Goal: Task Accomplishment & Management: Manage account settings

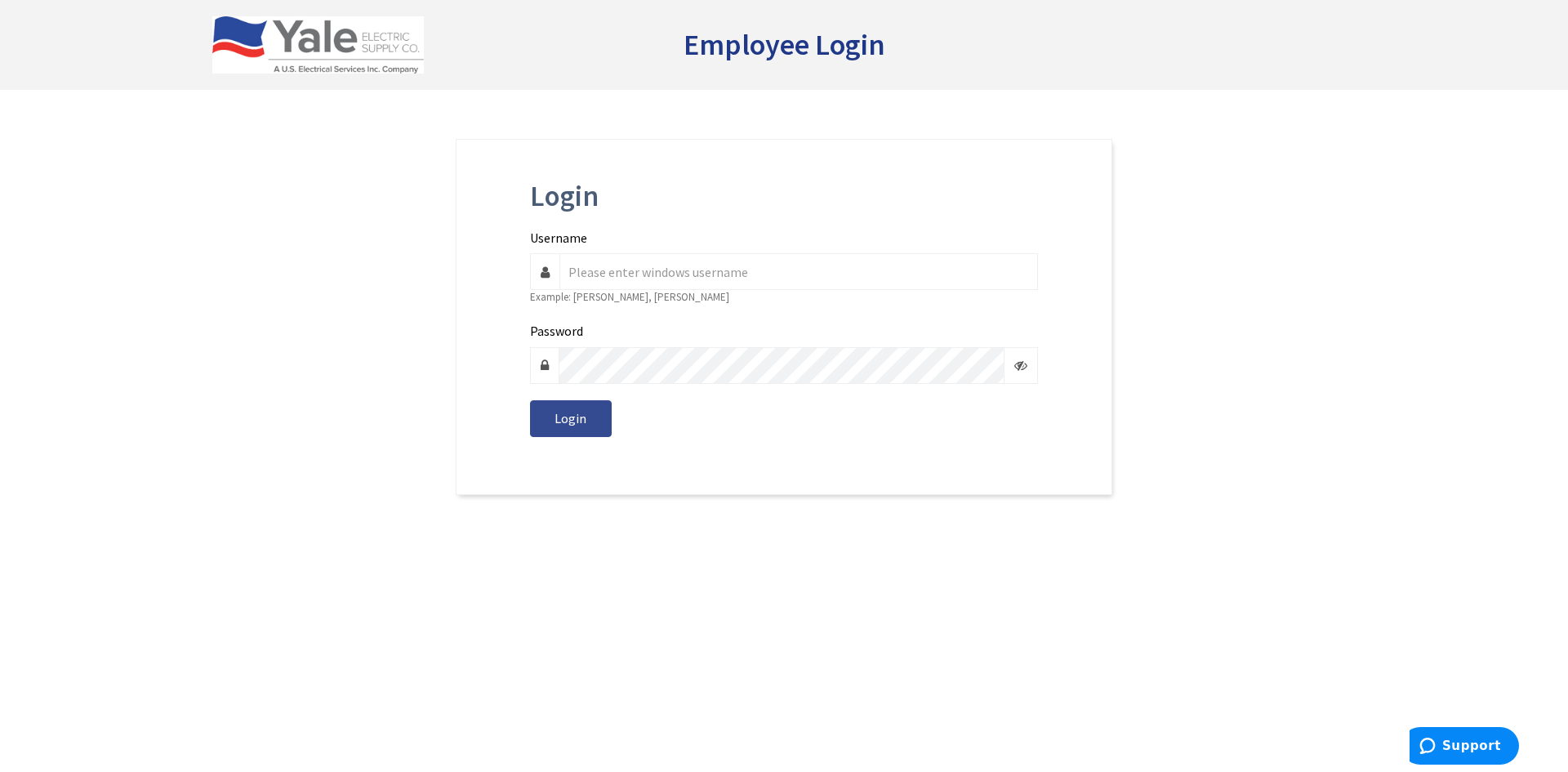
type input "[PERSON_NAME][EMAIL_ADDRESS][DOMAIN_NAME]"
click at [578, 410] on span "Login" at bounding box center [570, 418] width 32 height 16
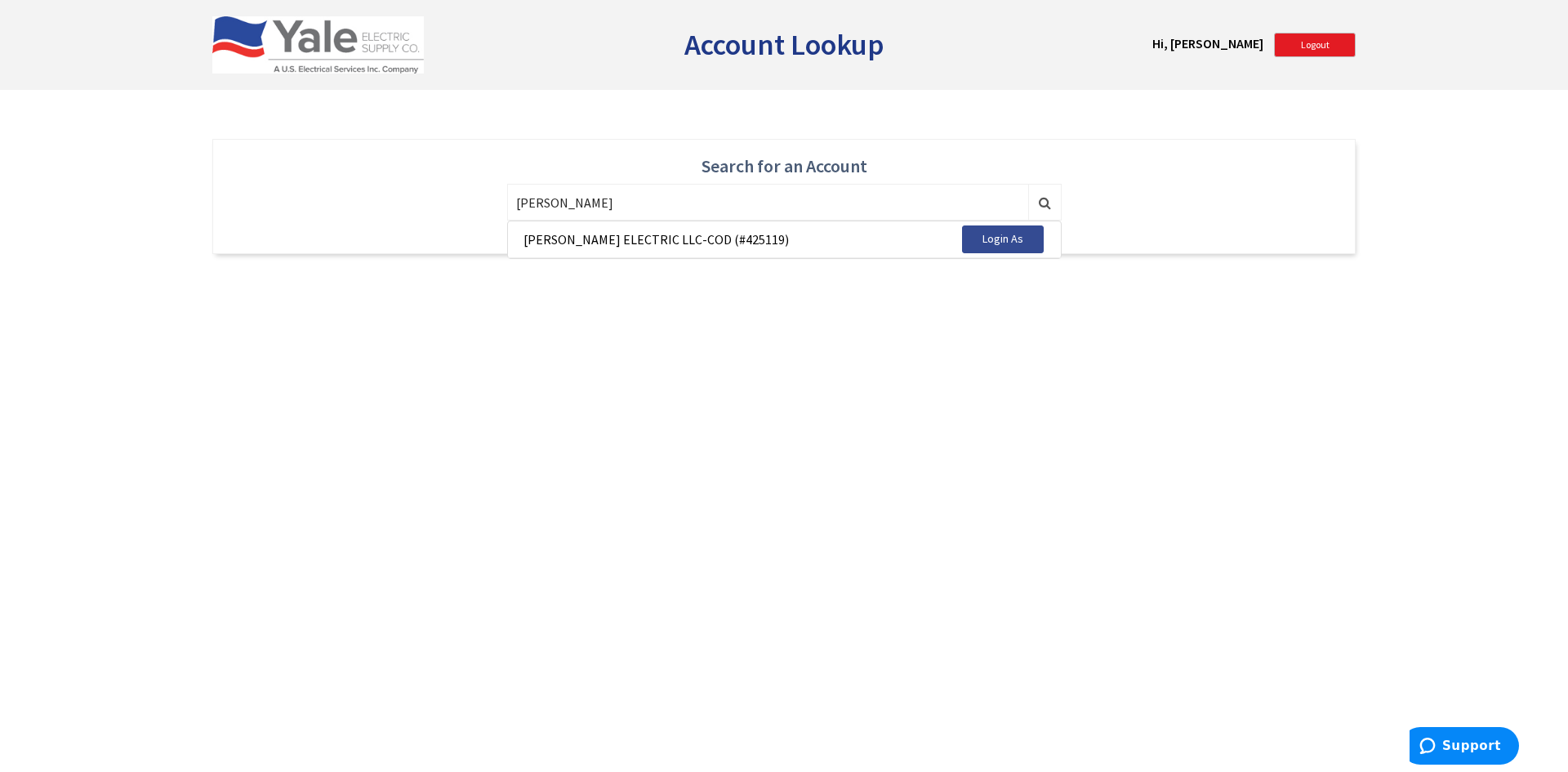
click at [1001, 240] on span "Login As" at bounding box center [1003, 238] width 41 height 14
type input "425119"
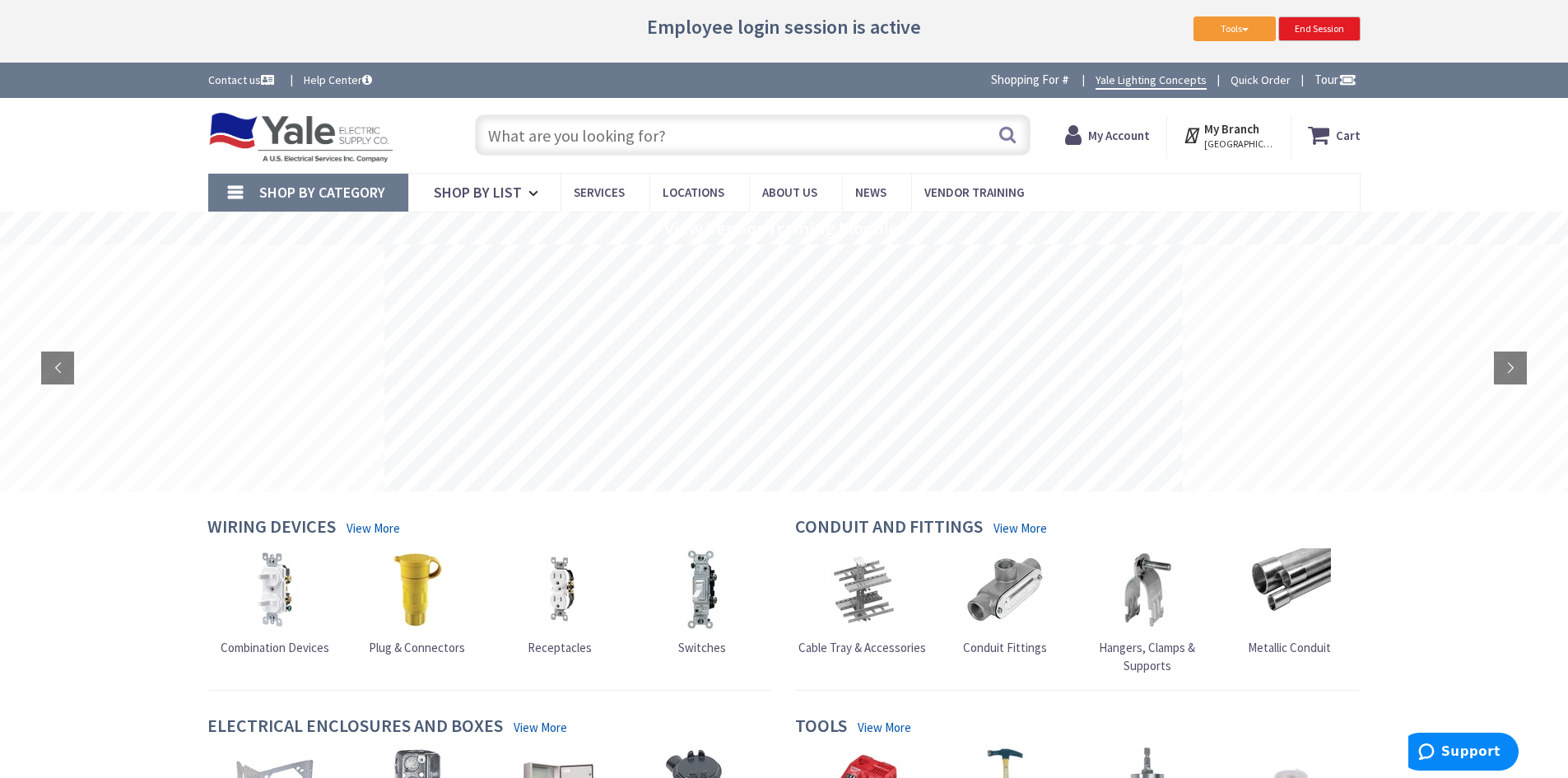
type input "Indian Grass Ct, Germantown, MD 20874, USA"
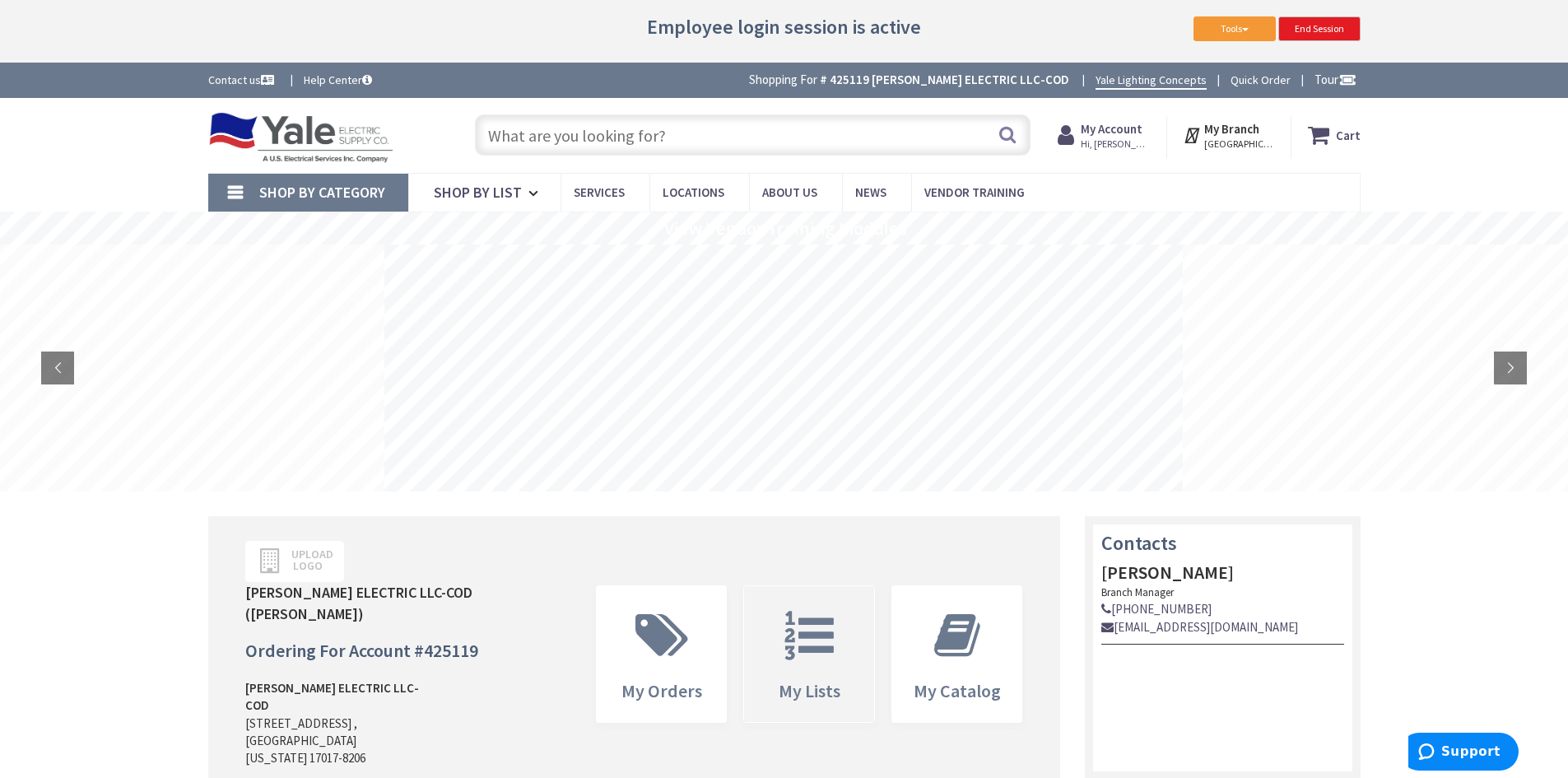
click at [815, 610] on icon at bounding box center [809, 635] width 66 height 49
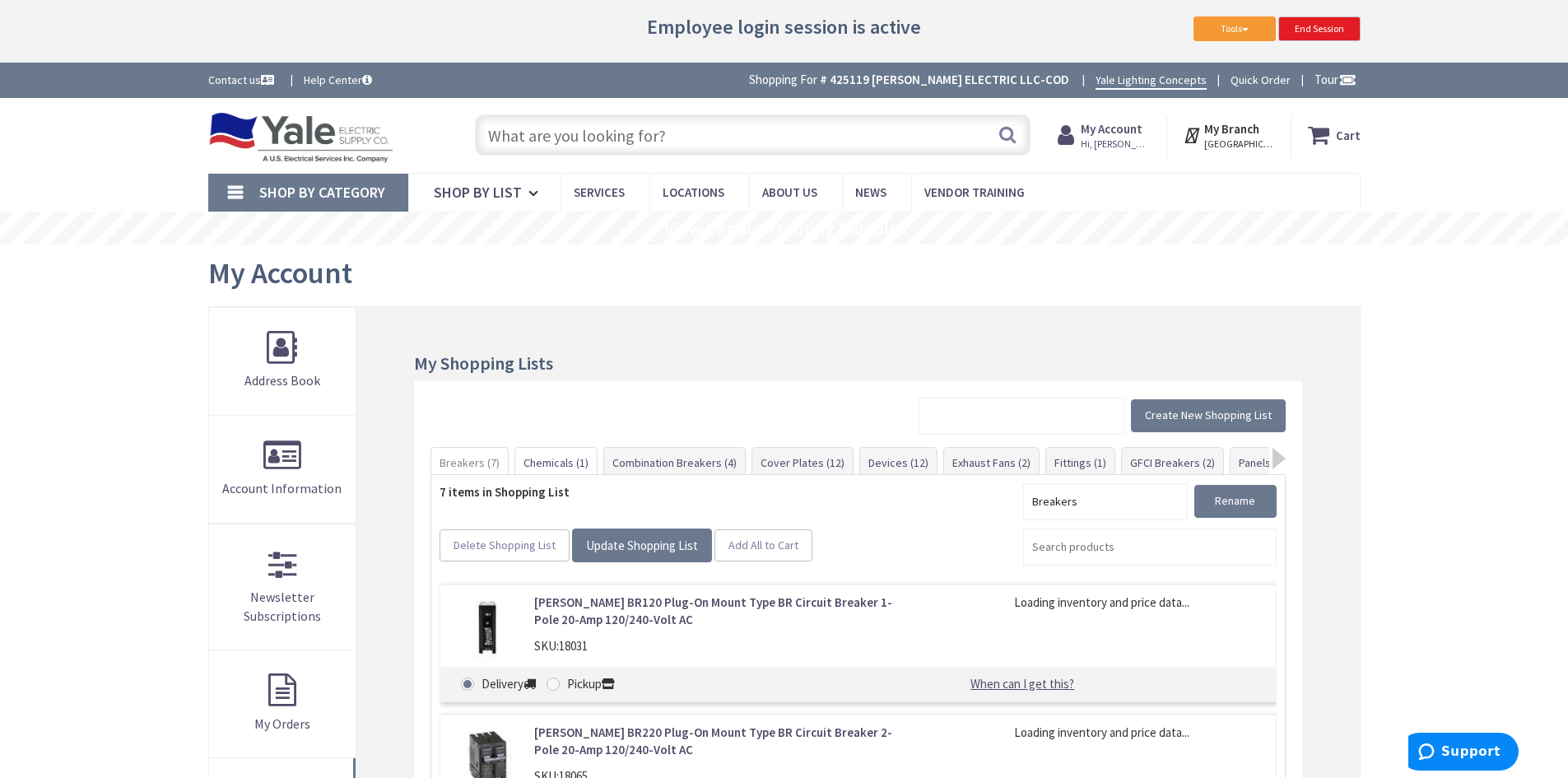
click at [560, 466] on link "Chemicals (1)" at bounding box center [556, 462] width 82 height 30
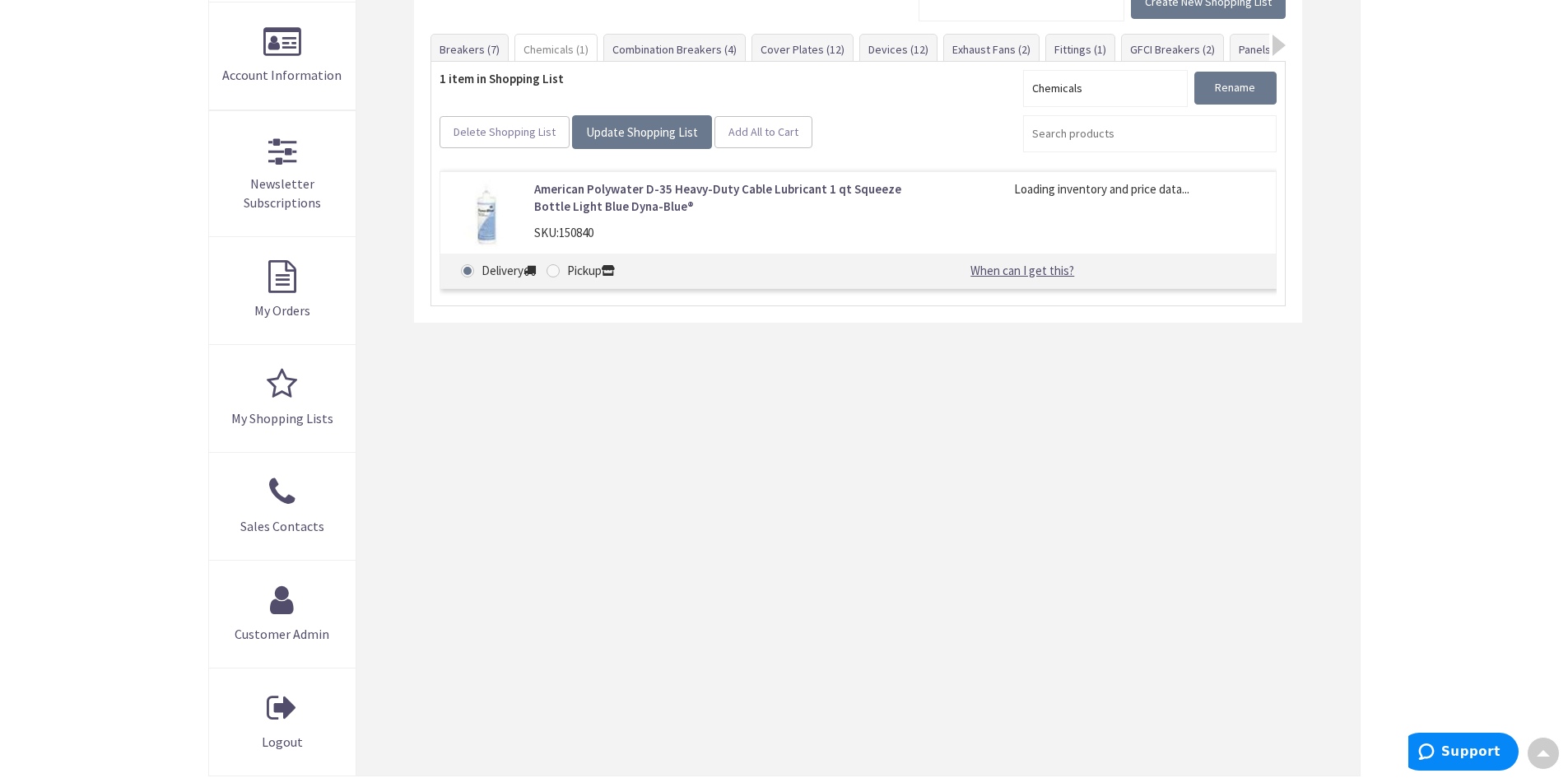
scroll to position [2, 0]
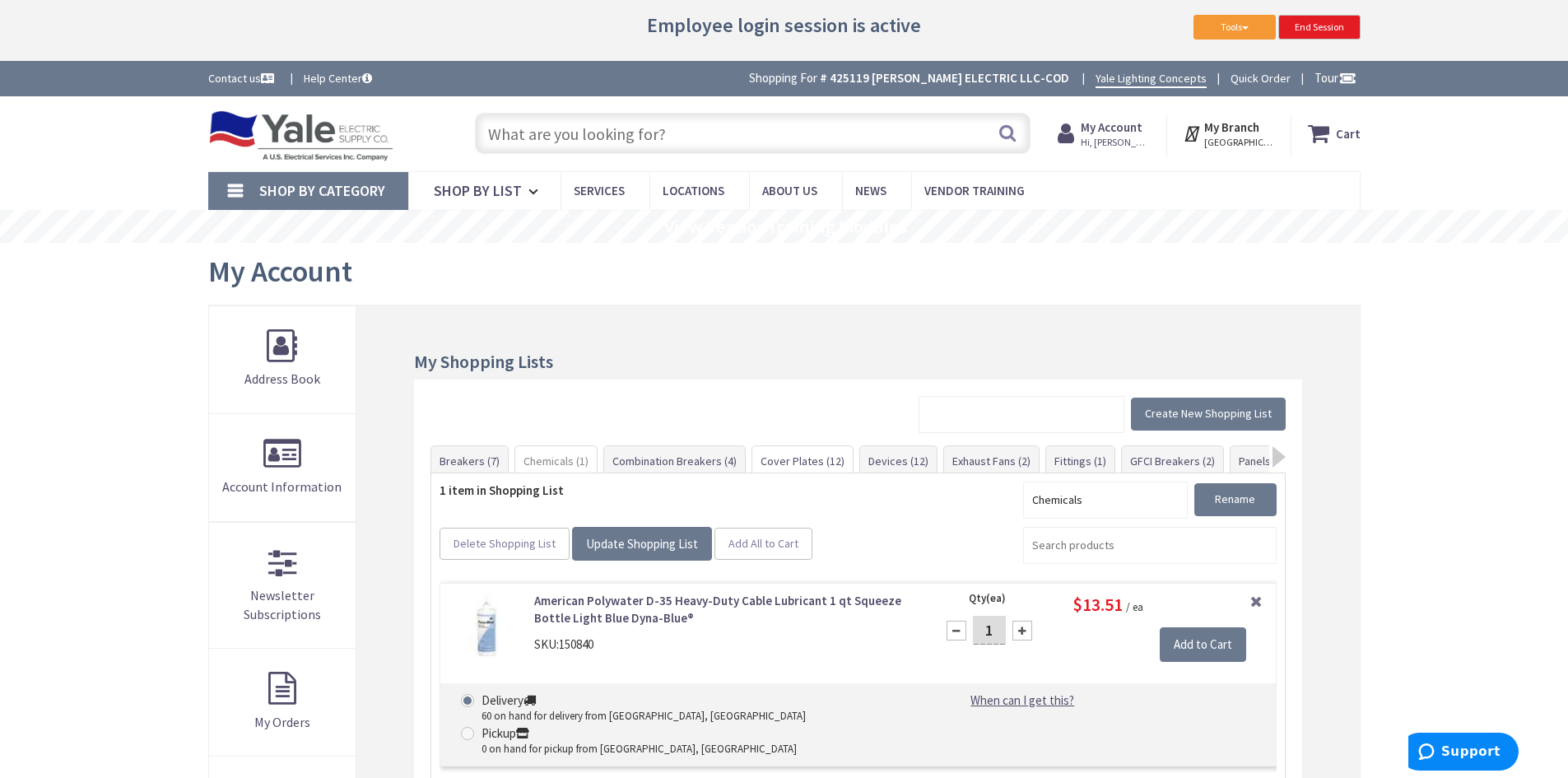
click at [797, 467] on link "Cover Plates (12)" at bounding box center [802, 461] width 101 height 30
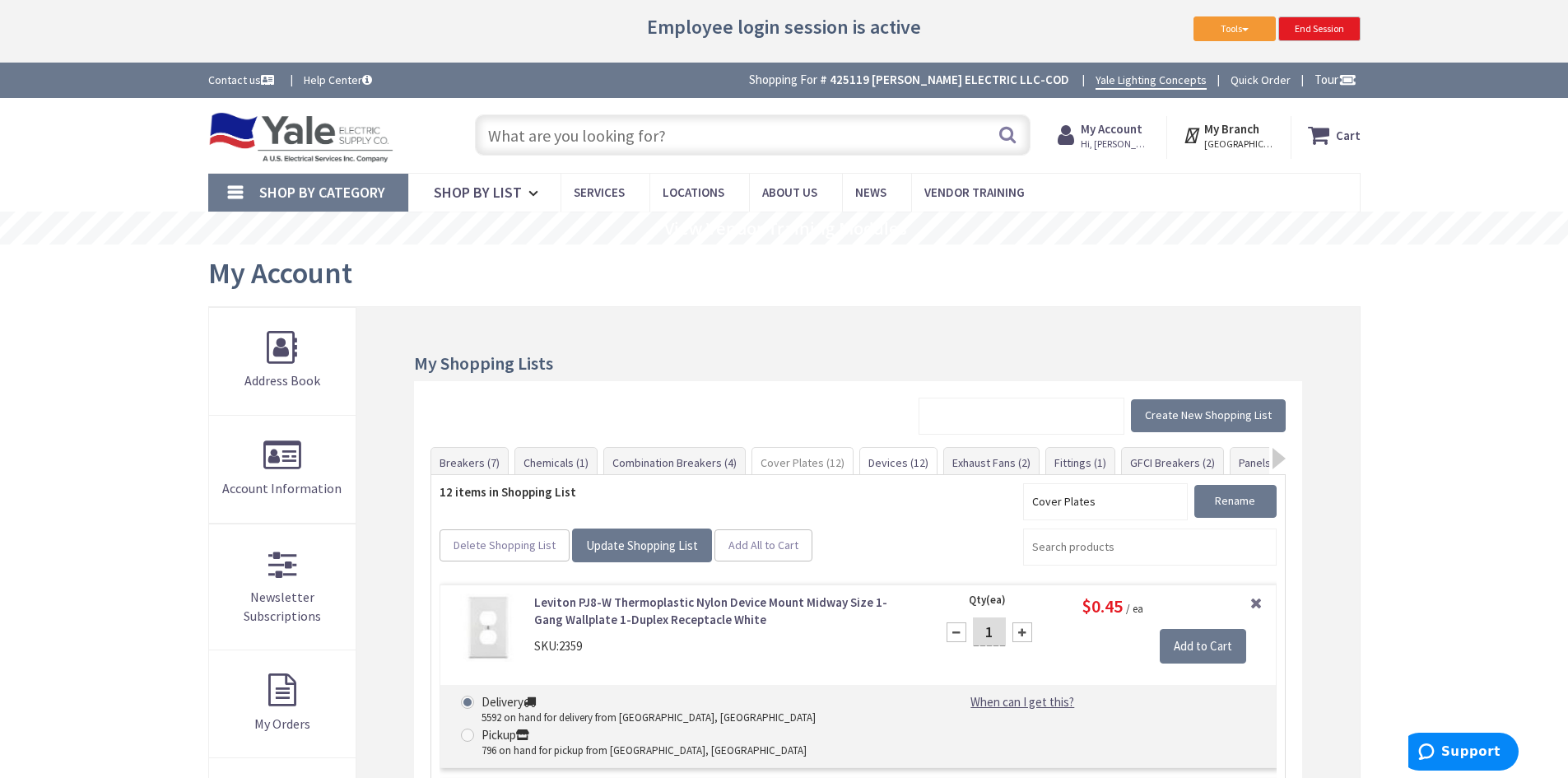
click at [900, 466] on link "Devices (12)" at bounding box center [898, 462] width 76 height 30
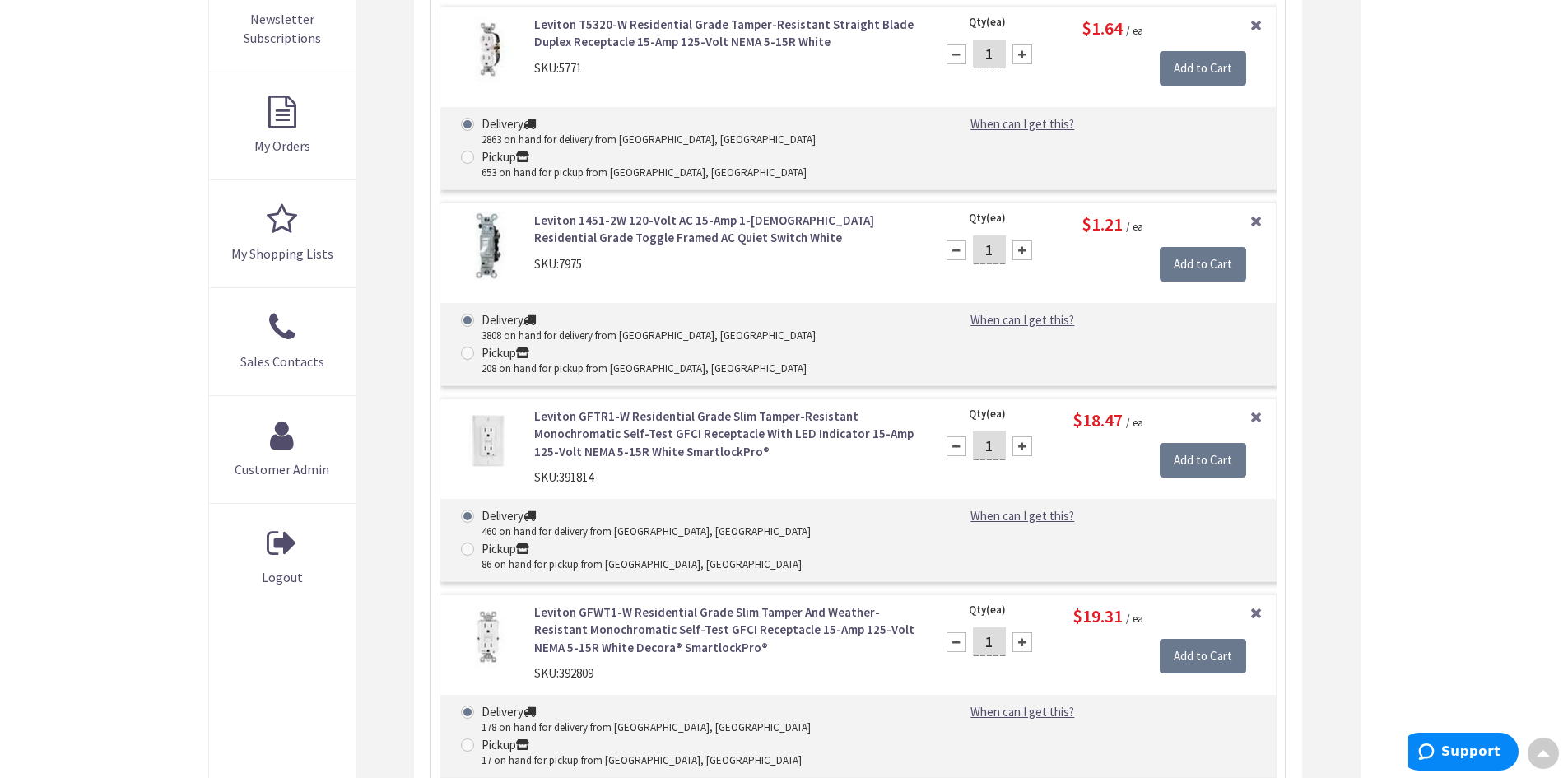
scroll to position [495, 0]
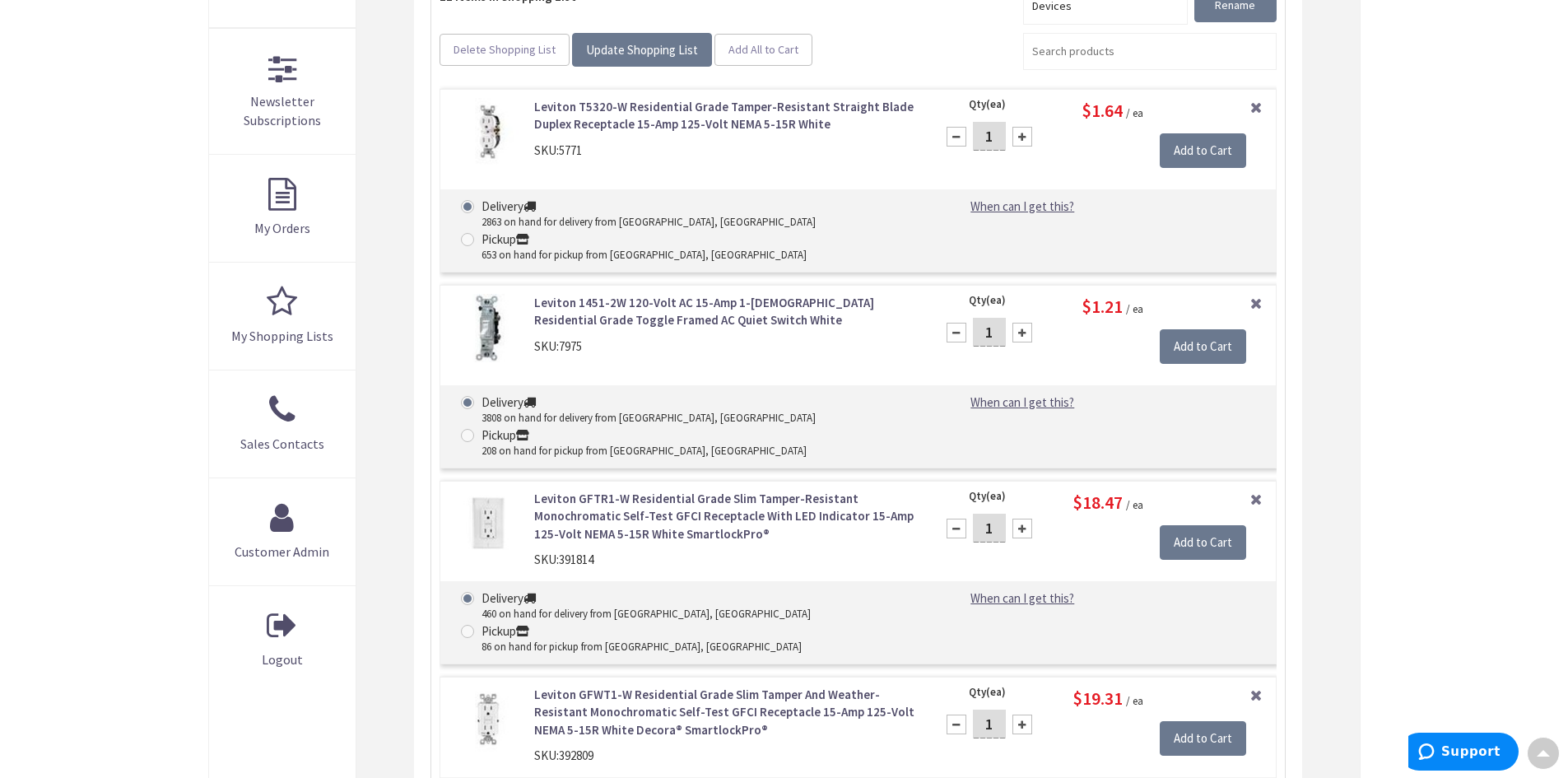
click at [810, 337] on div "SKU: 7975" at bounding box center [725, 345] width 381 height 17
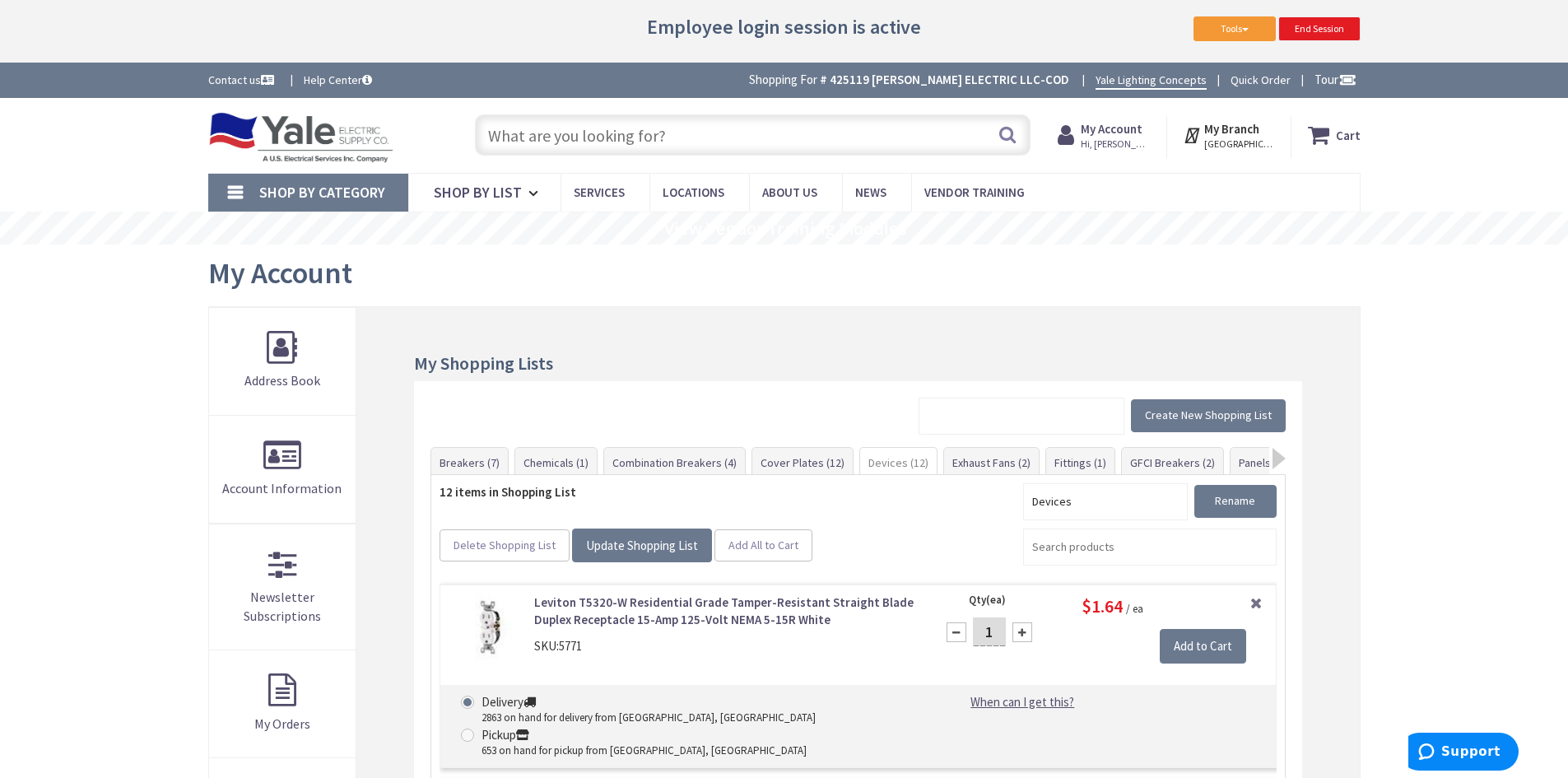
click at [1320, 34] on link "End Session" at bounding box center [1319, 28] width 83 height 24
